Goal: Information Seeking & Learning: Learn about a topic

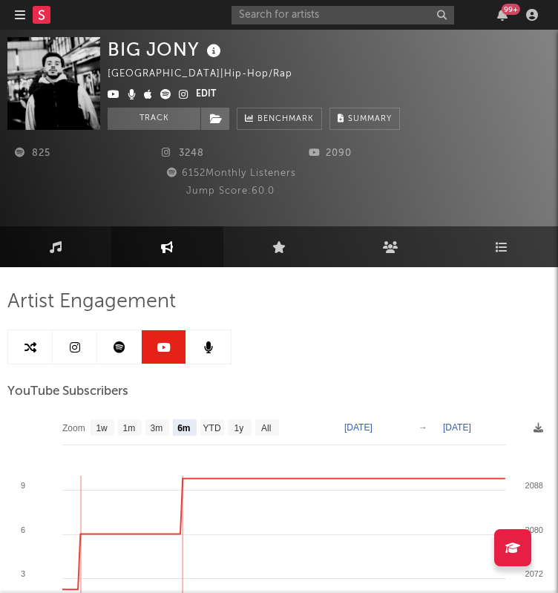
select select "6m"
click at [318, 18] on input "text" at bounding box center [343, 15] width 223 height 19
type input "[PERSON_NAME]"
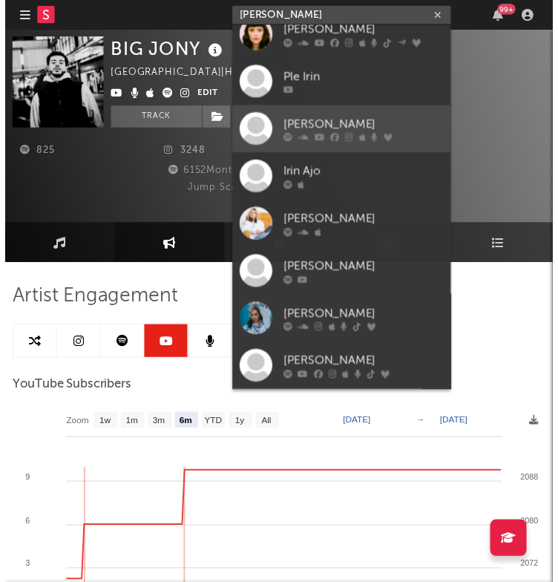
scroll to position [111, 0]
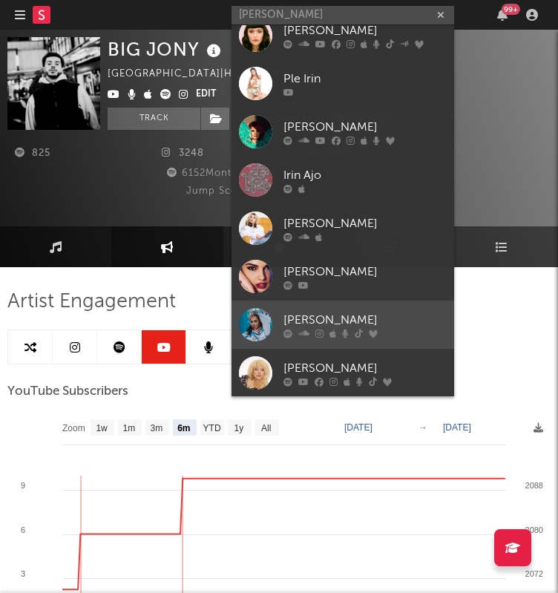
click at [318, 307] on link "[PERSON_NAME]" at bounding box center [343, 325] width 223 height 48
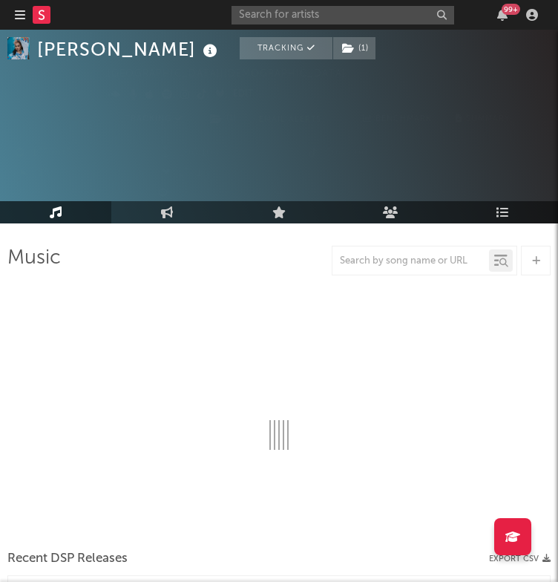
select select "6m"
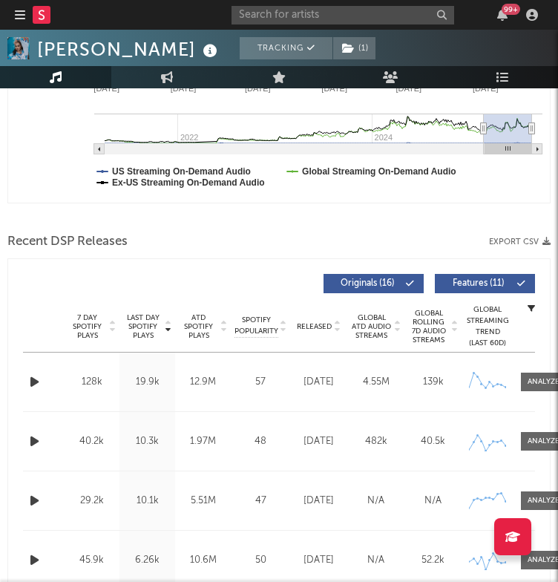
select select "6m"
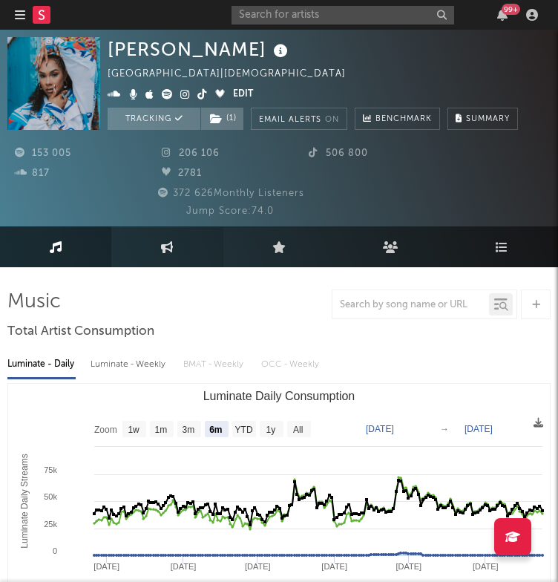
click at [179, 249] on link "Engagement" at bounding box center [166, 246] width 111 height 41
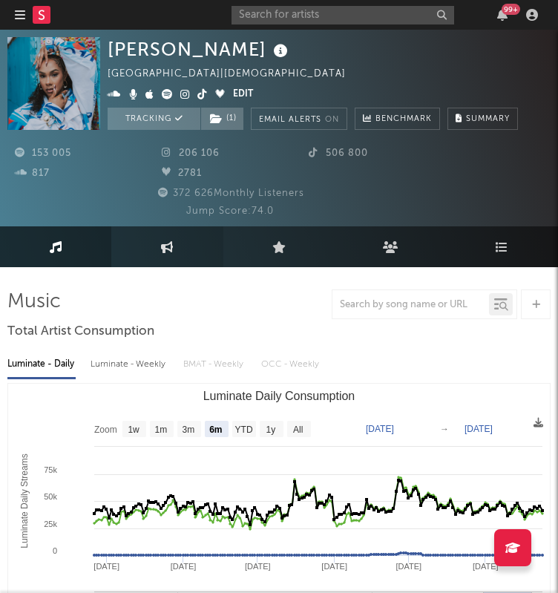
select select "1w"
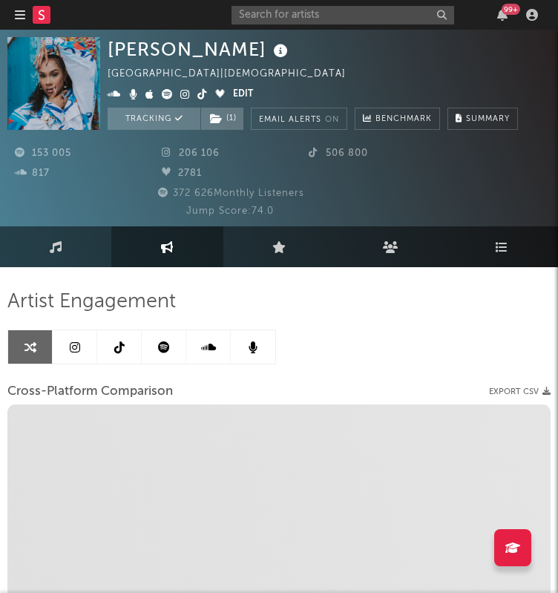
click at [80, 345] on link at bounding box center [75, 346] width 45 height 33
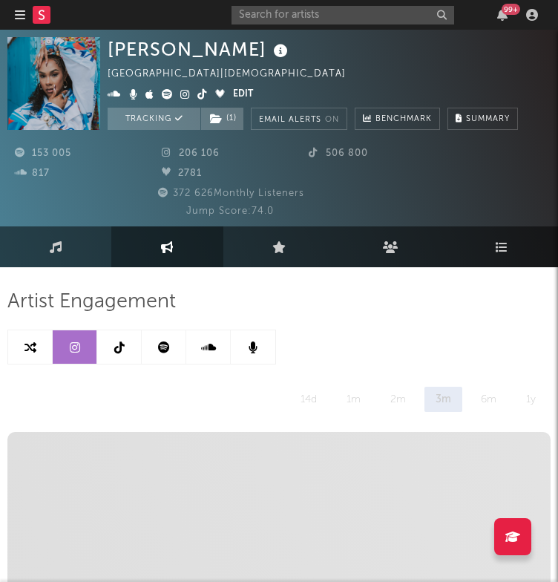
select select "6m"
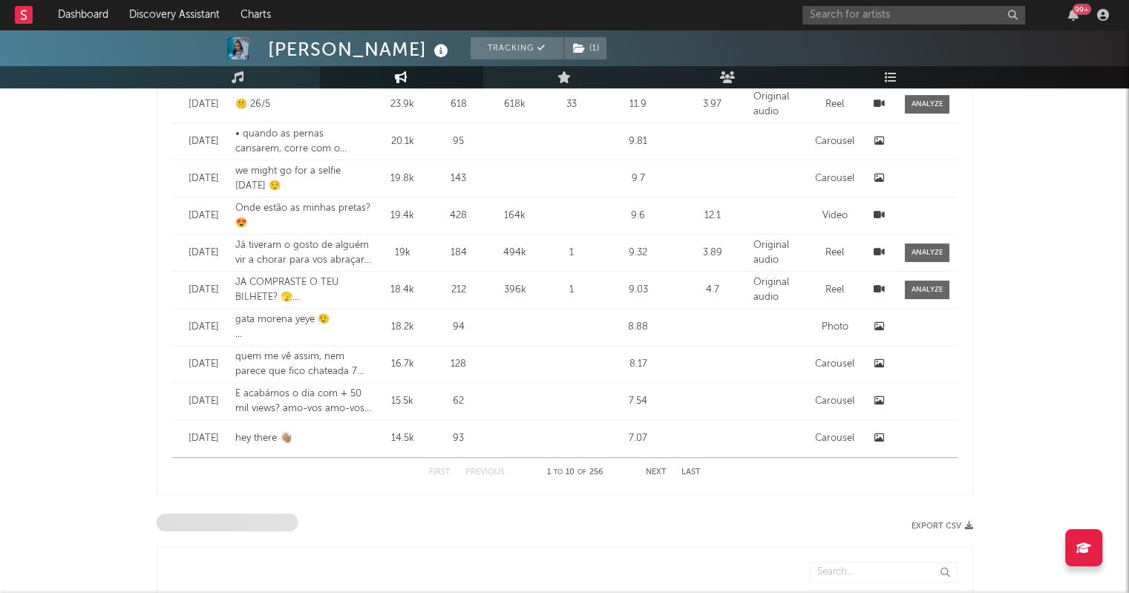
scroll to position [721, 0]
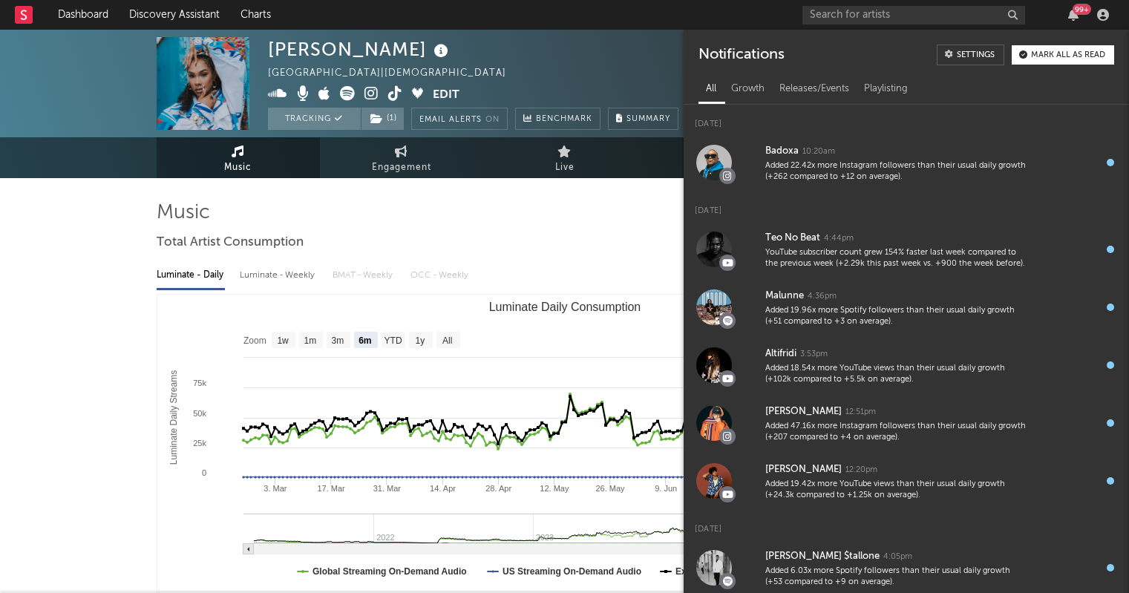
select select "6m"
